Goal: Task Accomplishment & Management: Use online tool/utility

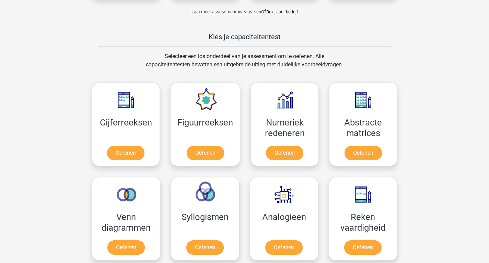
scroll to position [240, 0]
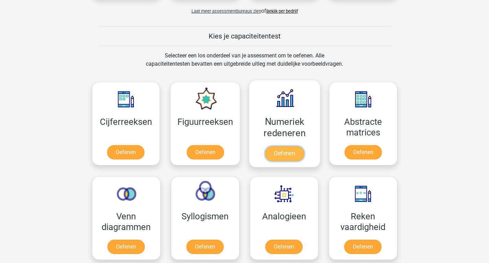
click at [292, 153] on link "Oefenen" at bounding box center [284, 153] width 39 height 15
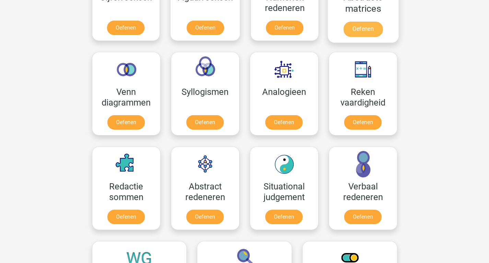
scroll to position [365, 0]
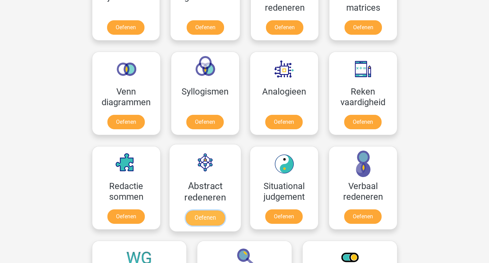
click at [211, 218] on link "Oefenen" at bounding box center [204, 217] width 39 height 15
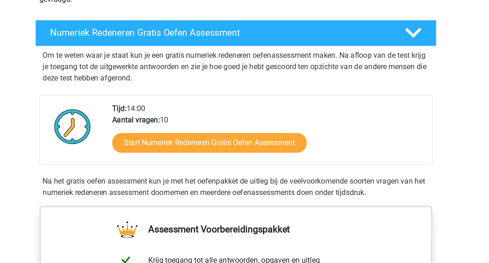
scroll to position [54, 0]
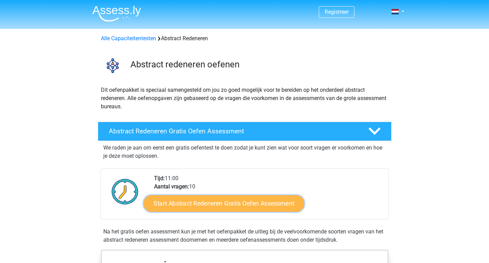
click at [217, 206] on link "Start Abstract Redeneren Gratis Oefen Assessment" at bounding box center [223, 203] width 161 height 16
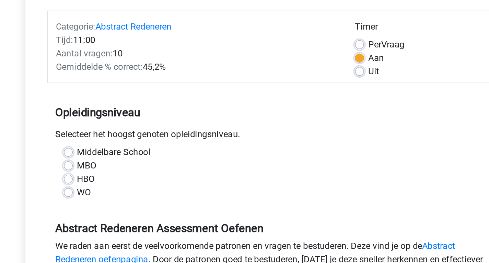
click at [125, 200] on label "WO" at bounding box center [129, 201] width 9 height 8
click at [119, 200] on input "WO" at bounding box center [118, 200] width 5 height 7
radio input "true"
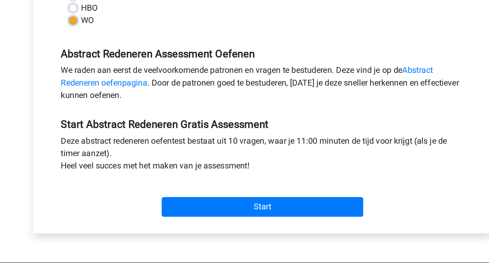
scroll to position [99, 0]
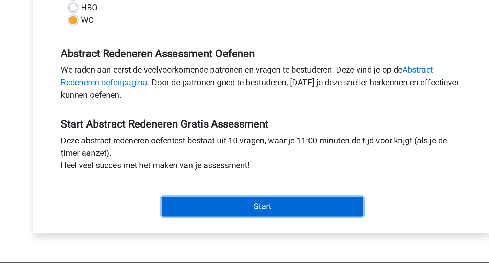
click at [207, 225] on input "Start" at bounding box center [245, 225] width 134 height 13
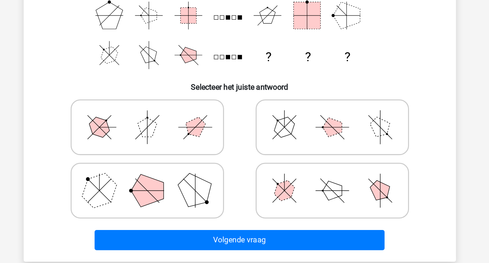
scroll to position [50, 0]
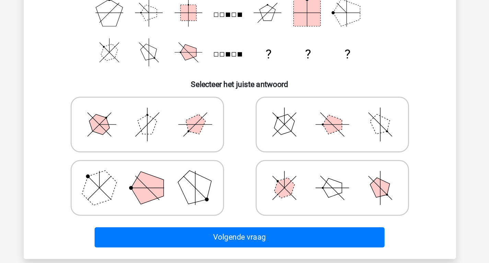
click at [281, 201] on icon at bounding box center [310, 209] width 103 height 34
click at [311, 200] on input "radio" at bounding box center [313, 198] width 4 height 4
radio input "true"
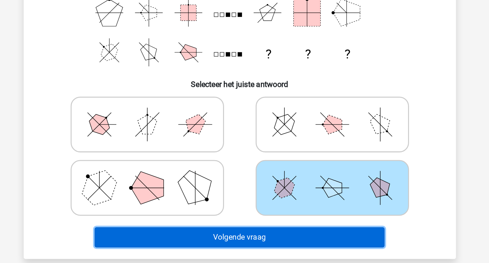
click at [259, 247] on button "Volgende vraag" at bounding box center [245, 244] width 208 height 14
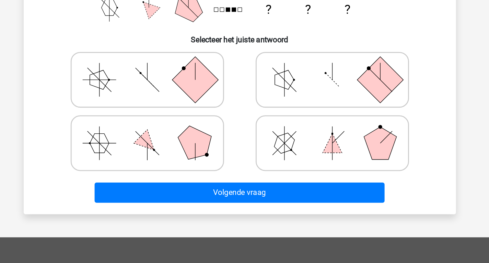
scroll to position [83, 0]
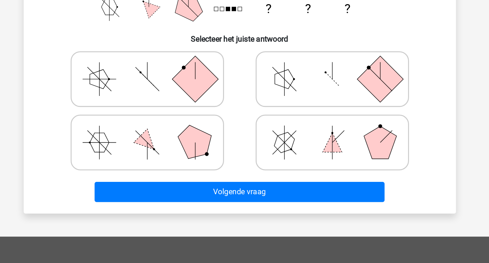
click at [274, 188] on icon at bounding box center [310, 176] width 103 height 34
click at [311, 168] on input "radio" at bounding box center [313, 165] width 4 height 4
radio input "true"
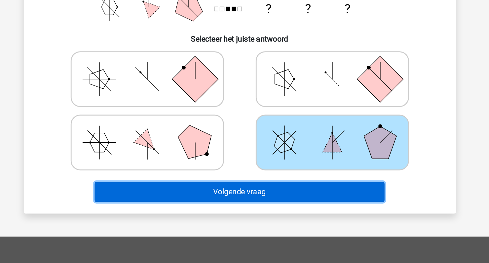
click at [258, 213] on button "Volgende vraag" at bounding box center [245, 212] width 208 height 14
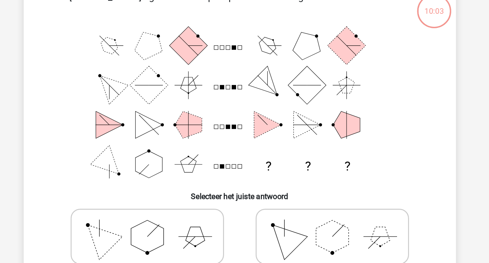
scroll to position [32, 0]
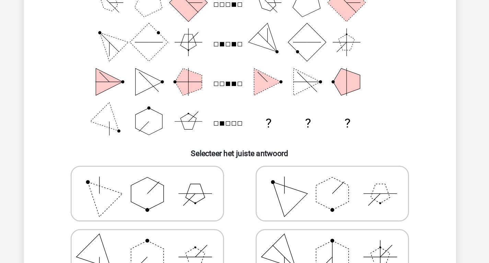
click at [215, 185] on polygon at bounding box center [213, 182] width 14 height 14
click at [183, 174] on input "radio" at bounding box center [180, 171] width 4 height 4
radio input "true"
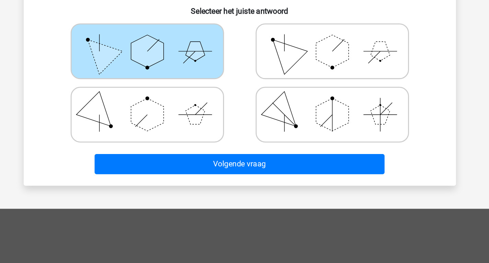
scroll to position [104, 0]
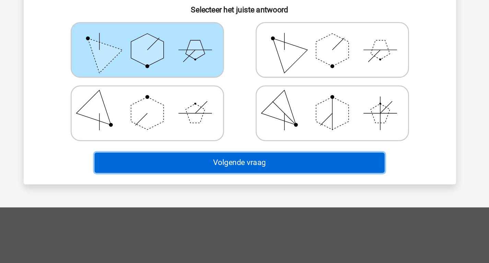
click at [197, 184] on button "Volgende vraag" at bounding box center [245, 191] width 208 height 14
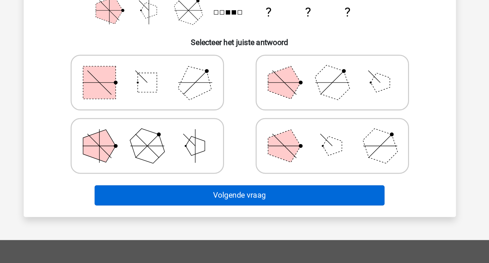
scroll to position [81, 0]
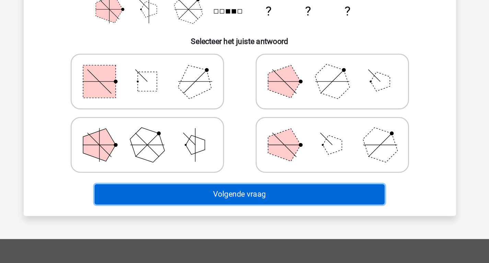
click at [203, 217] on button "Volgende vraag" at bounding box center [245, 213] width 208 height 14
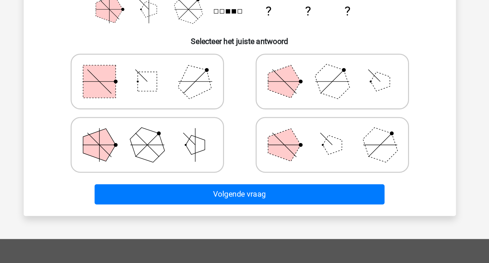
click at [197, 179] on icon at bounding box center [178, 178] width 103 height 34
click at [183, 170] on input "radio" at bounding box center [180, 167] width 4 height 4
radio input "true"
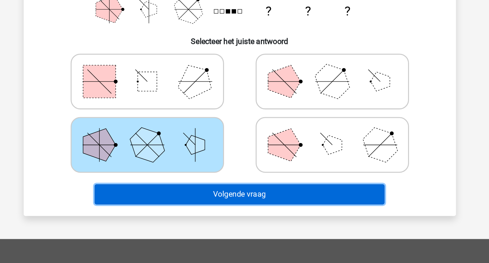
click at [206, 215] on button "Volgende vraag" at bounding box center [245, 213] width 208 height 14
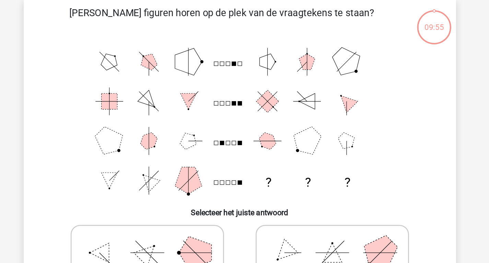
scroll to position [32, 0]
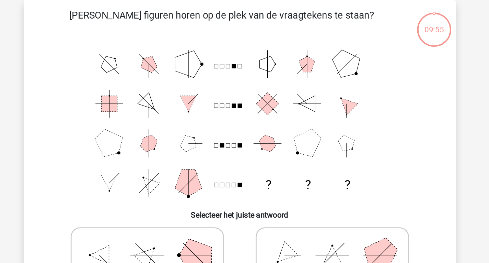
click at [180, 166] on icon at bounding box center [178, 182] width 103 height 34
click at [180, 169] on input "radio" at bounding box center [180, 171] width 4 height 4
radio input "true"
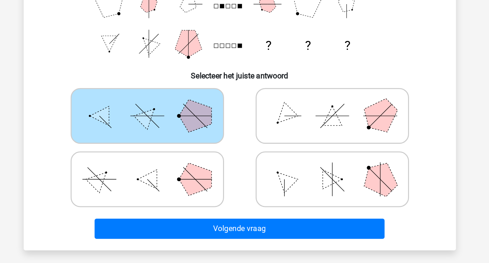
scroll to position [57, 0]
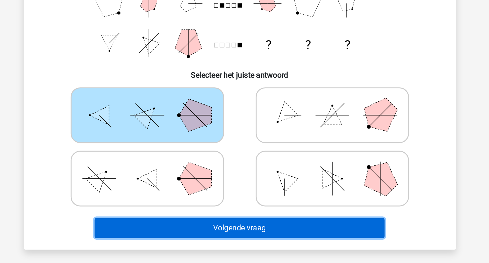
click at [203, 235] on button "Volgende vraag" at bounding box center [245, 237] width 208 height 14
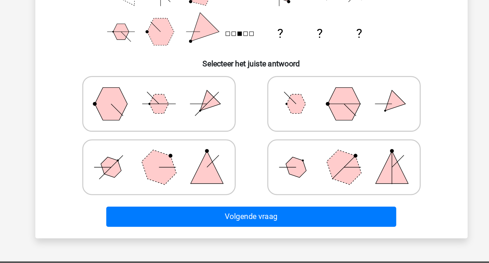
scroll to position [66, 0]
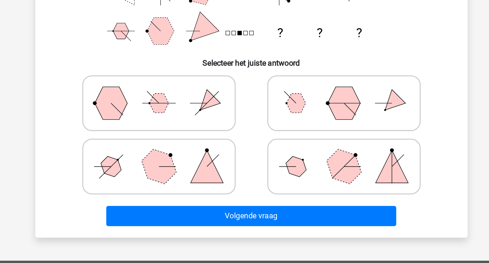
click at [203, 188] on icon at bounding box center [178, 193] width 103 height 34
click at [183, 185] on input "radio" at bounding box center [180, 183] width 4 height 4
radio input "true"
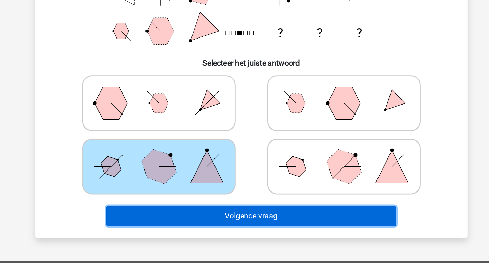
click at [224, 228] on button "Volgende vraag" at bounding box center [245, 229] width 208 height 14
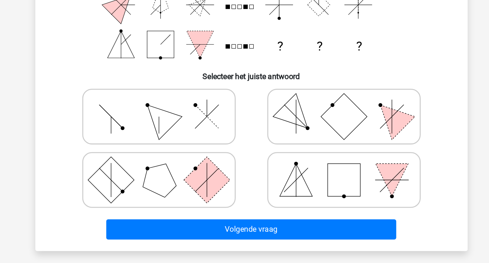
scroll to position [56, 0]
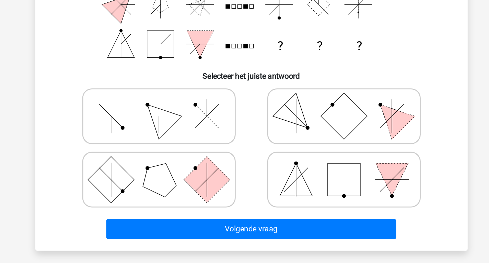
click at [300, 207] on rect at bounding box center [310, 202] width 23 height 23
click at [311, 194] on input "radio" at bounding box center [313, 192] width 4 height 4
radio input "true"
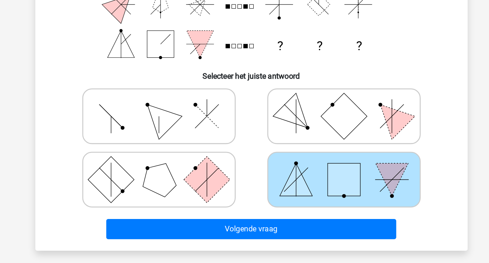
click at [280, 247] on div "Volgende vraag" at bounding box center [244, 239] width 265 height 17
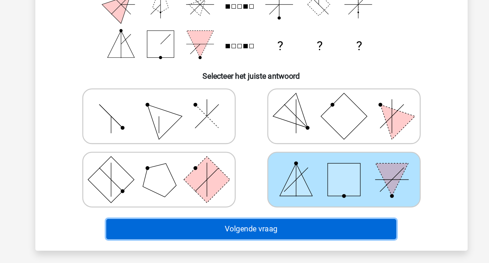
click at [277, 241] on button "Volgende vraag" at bounding box center [245, 238] width 208 height 14
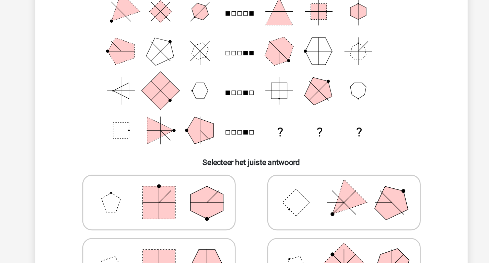
scroll to position [32, 0]
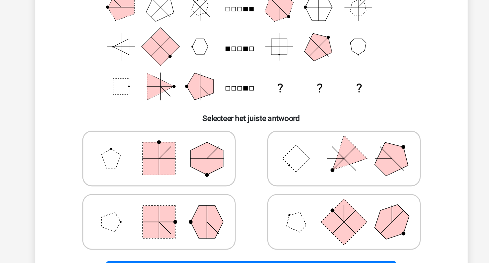
click at [287, 195] on icon at bounding box center [310, 182] width 103 height 34
click at [311, 174] on input "radio" at bounding box center [313, 171] width 4 height 4
radio input "true"
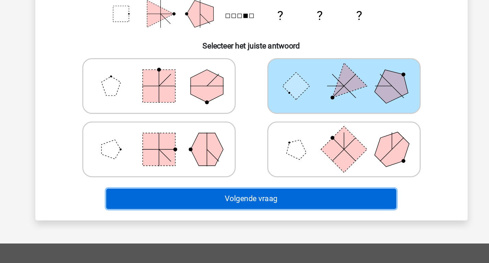
click at [277, 222] on button "Volgende vraag" at bounding box center [245, 216] width 208 height 14
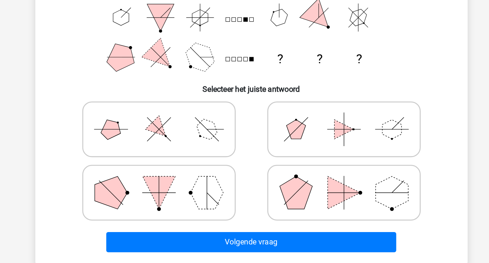
scroll to position [52, 0]
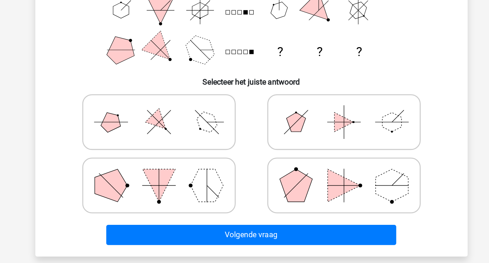
click at [281, 161] on polygon at bounding box center [277, 162] width 14 height 14
click at [311, 153] on input "radio" at bounding box center [313, 151] width 4 height 4
radio input "true"
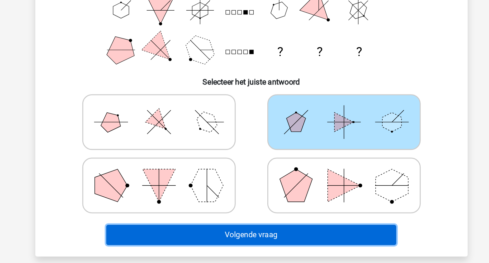
click at [260, 242] on button "Volgende vraag" at bounding box center [245, 242] width 208 height 14
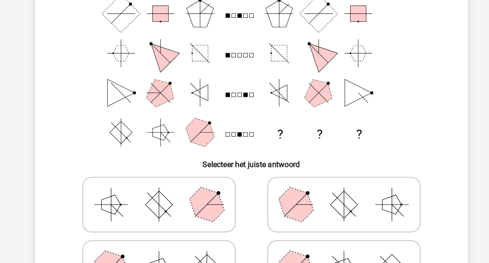
scroll to position [32, 0]
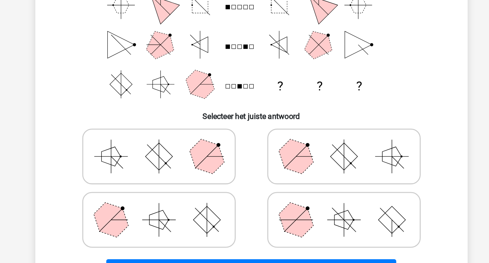
click at [278, 224] on polygon at bounding box center [276, 227] width 33 height 33
click at [311, 219] on input "radio" at bounding box center [313, 217] width 4 height 4
radio input "true"
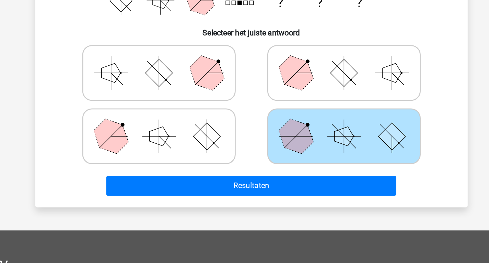
scroll to position [90, 0]
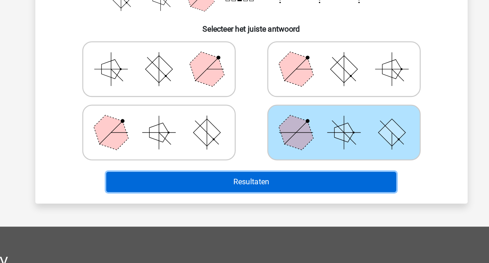
click at [272, 206] on button "Resultaten" at bounding box center [245, 204] width 208 height 14
